Goal: Task Accomplishment & Management: Use online tool/utility

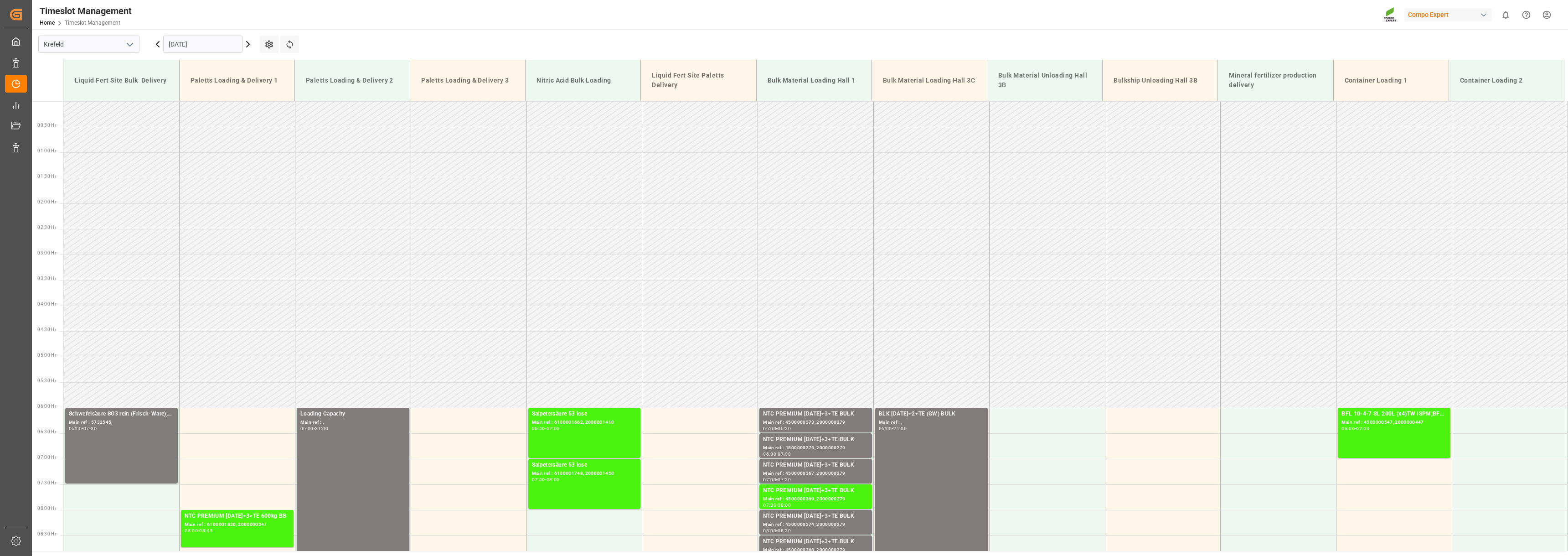
scroll to position [230, 0]
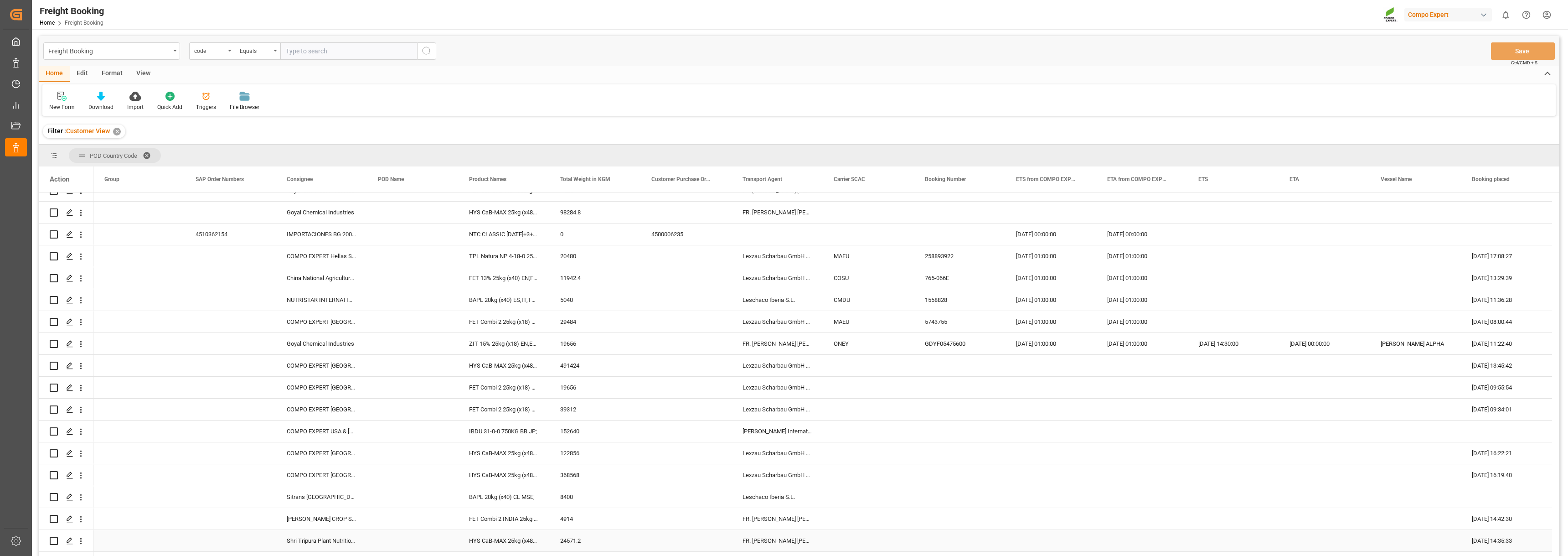
scroll to position [3, 0]
